Goal: Information Seeking & Learning: Understand process/instructions

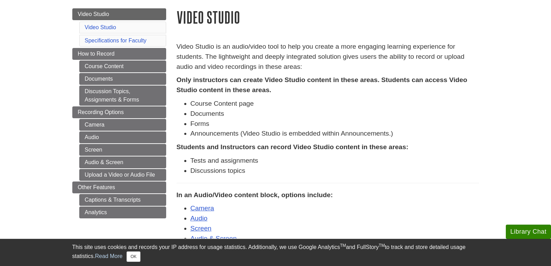
scroll to position [70, 0]
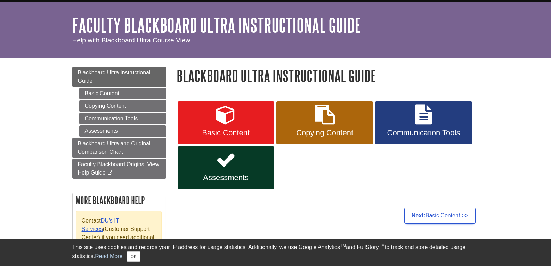
scroll to position [35, 0]
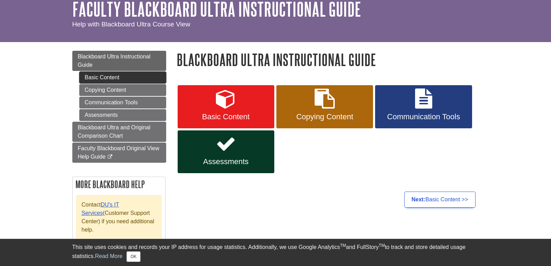
click at [138, 81] on link "Basic Content" at bounding box center [122, 78] width 87 height 12
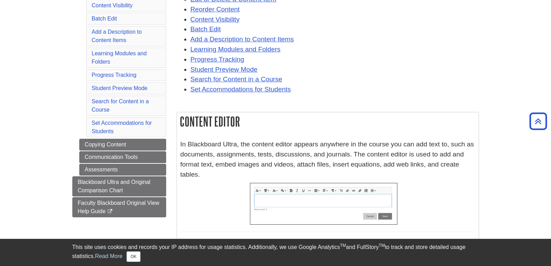
scroll to position [174, 0]
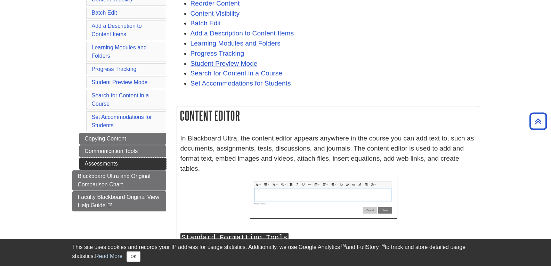
click at [141, 167] on link "Assessments" at bounding box center [122, 164] width 87 height 12
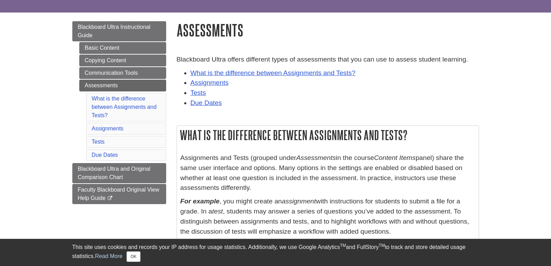
scroll to position [70, 0]
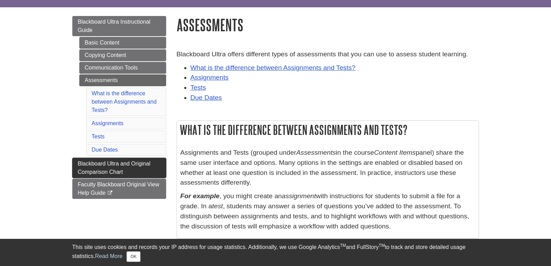
click at [142, 168] on link "Blackboard Ultra and Original Comparison Chart" at bounding box center [119, 168] width 94 height 20
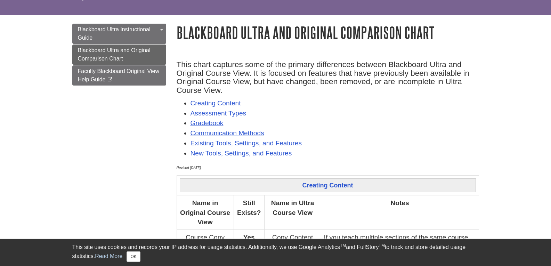
scroll to position [70, 0]
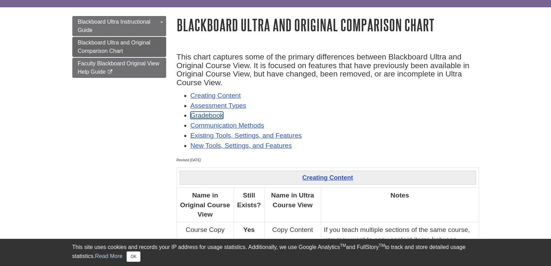
click at [209, 116] on link "Gradebook" at bounding box center [207, 115] width 33 height 7
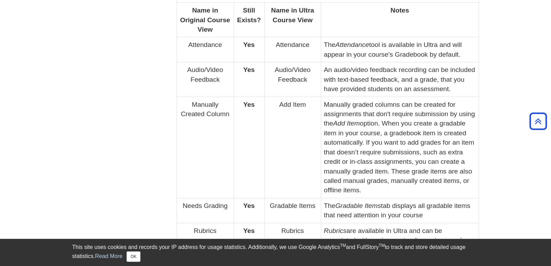
scroll to position [1246, 0]
